Goal: Information Seeking & Learning: Check status

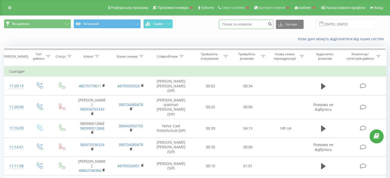
click at [258, 24] on input at bounding box center [246, 24] width 54 height 9
paste input "380674450216"
type input "380674450216"
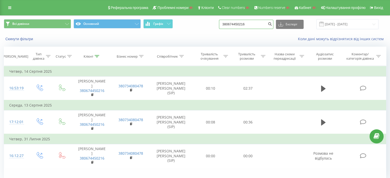
click at [255, 22] on input "380674450216" at bounding box center [246, 24] width 54 height 9
paste input "77785609651"
type input "77785609651"
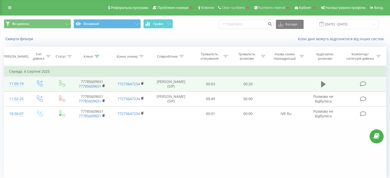
click at [321, 84] on icon at bounding box center [323, 84] width 5 height 7
